Goal: Navigation & Orientation: Find specific page/section

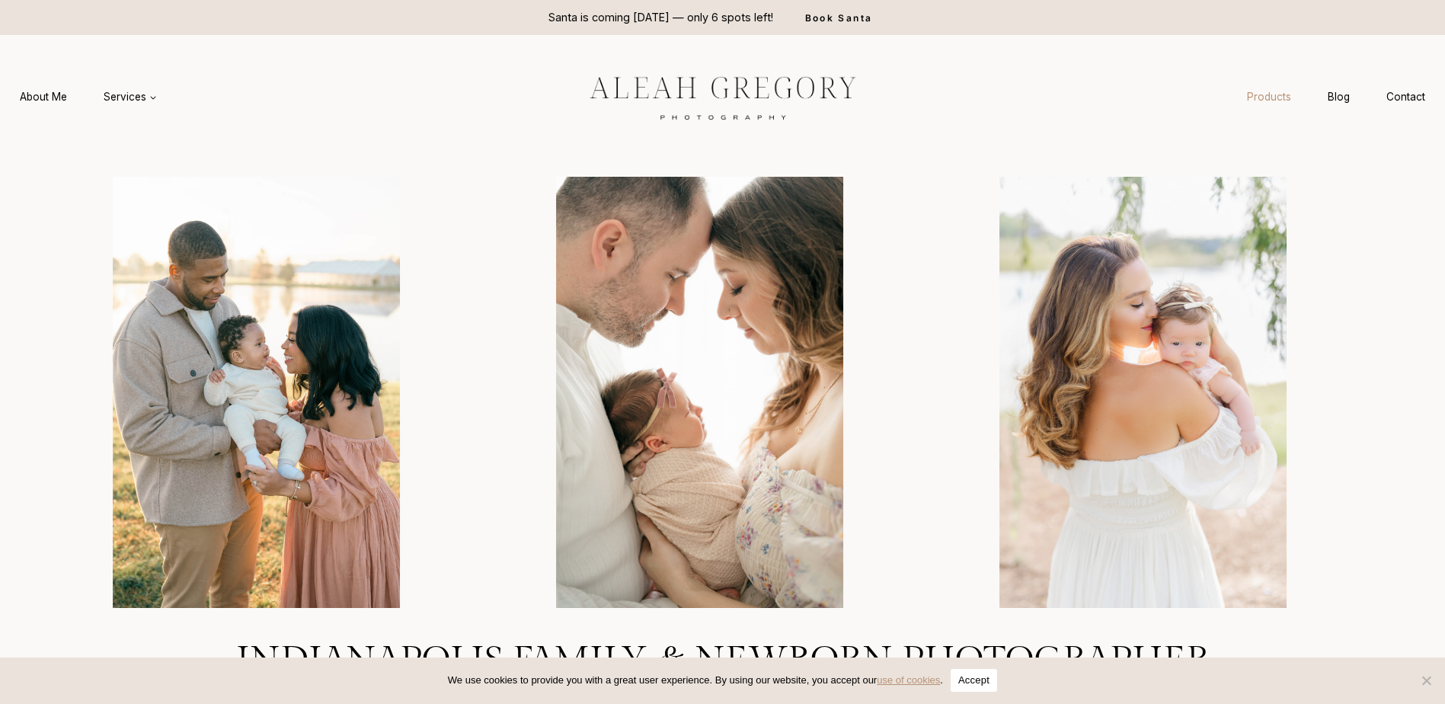
click at [1276, 99] on link "Products" at bounding box center [1268, 97] width 81 height 28
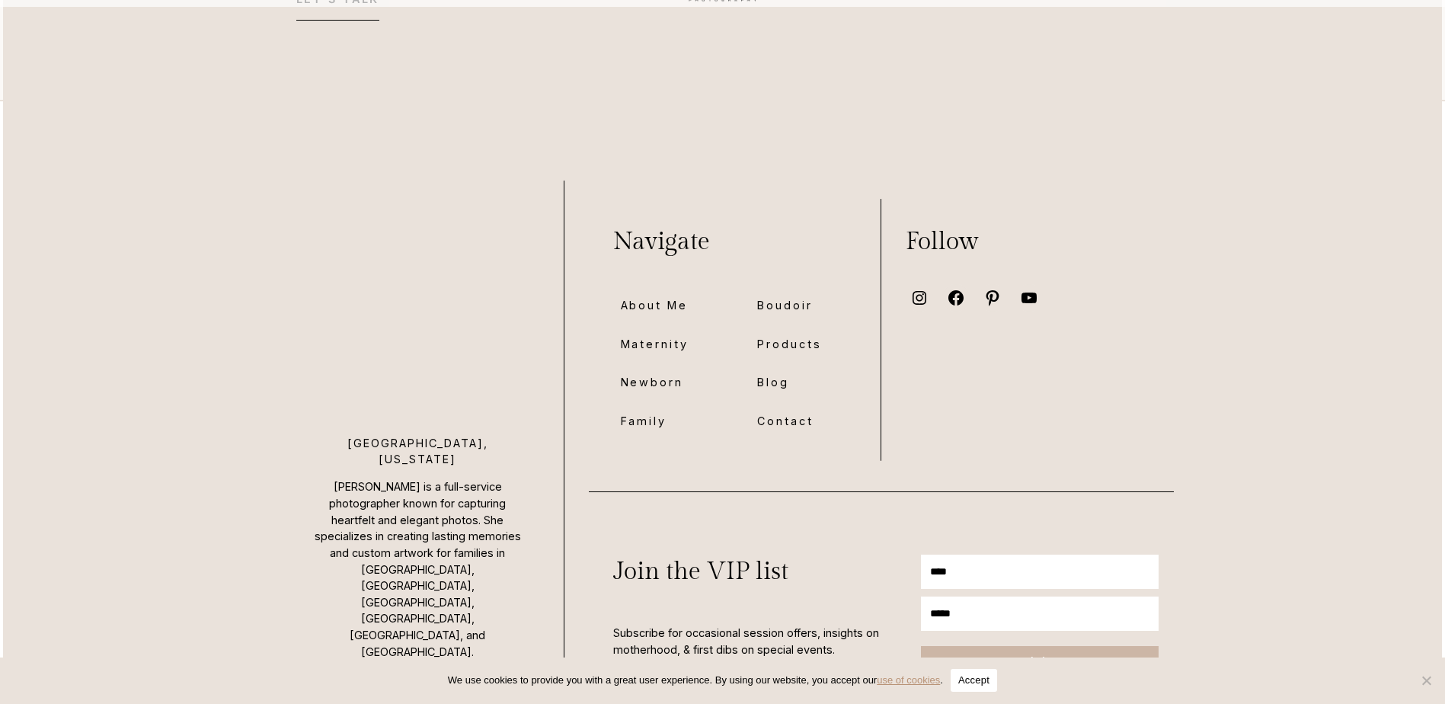
scroll to position [5225, 0]
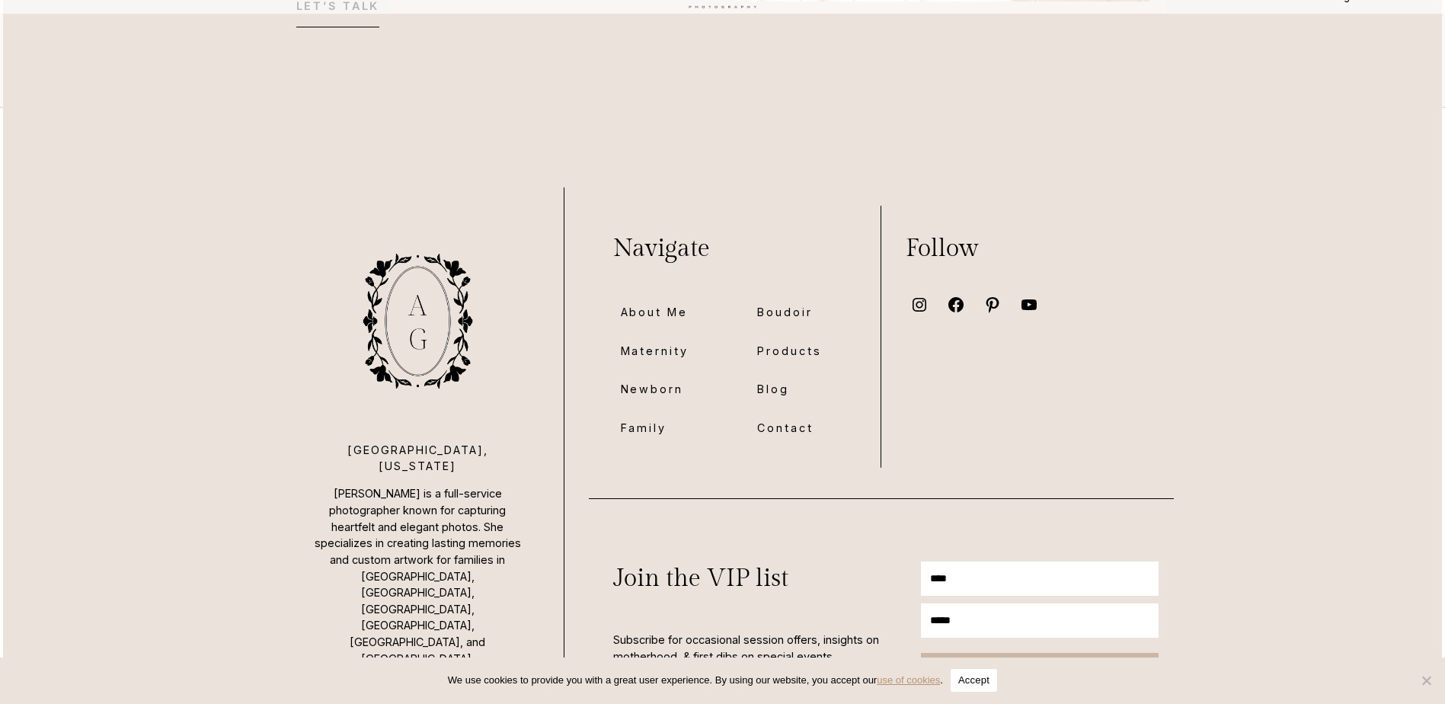
click at [663, 419] on span "Family" at bounding box center [644, 428] width 46 height 18
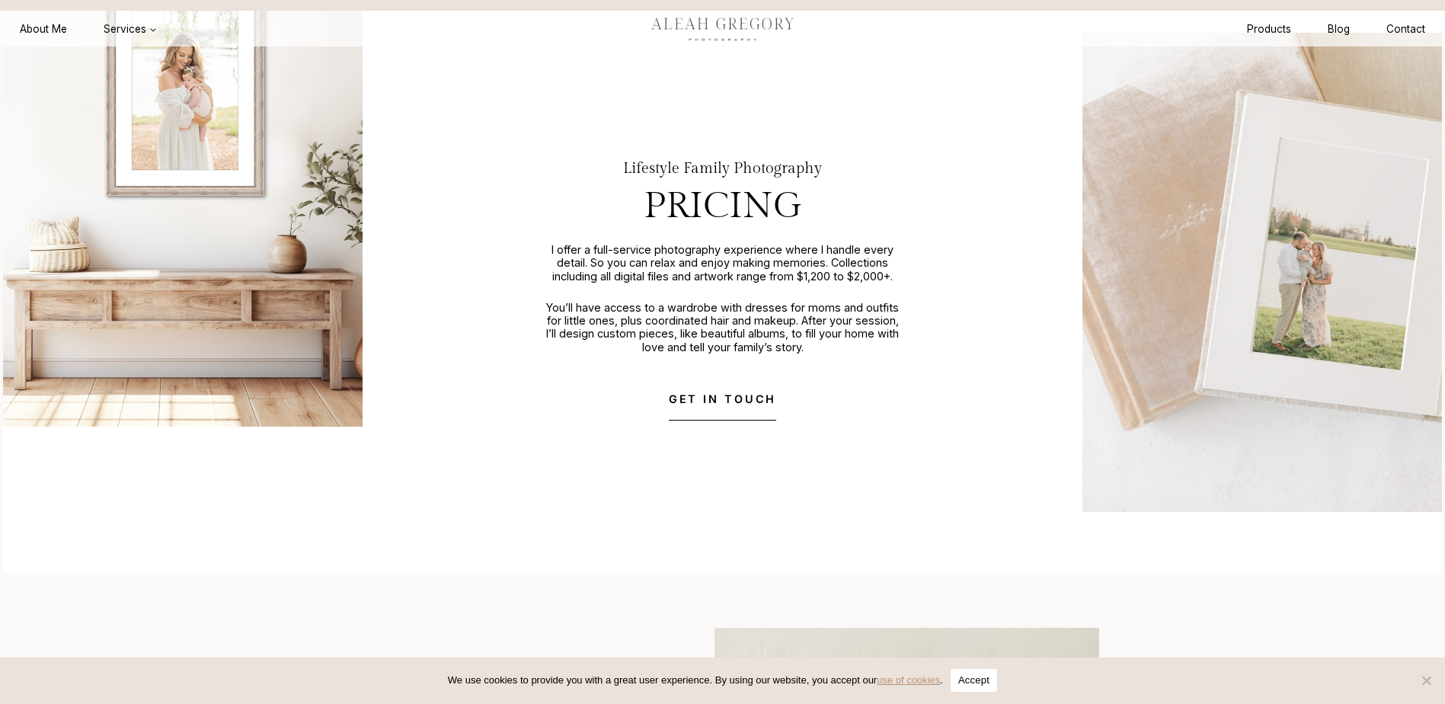
scroll to position [4189, 0]
